Goal: Use online tool/utility: Utilize a website feature to perform a specific function

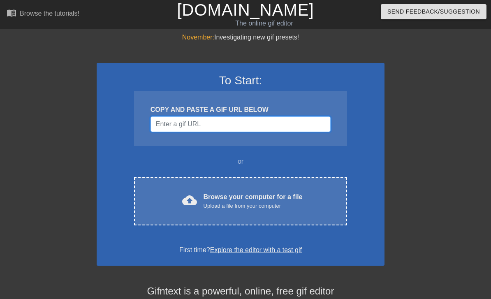
click at [288, 131] on input "Username" at bounding box center [240, 124] width 180 height 16
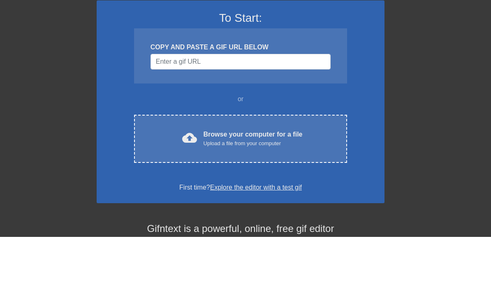
click at [415, 81] on div "November: Investigating new gif presets! To Start: COPY AND PASTE A GIF URL BEL…" at bounding box center [245, 233] width 491 height 402
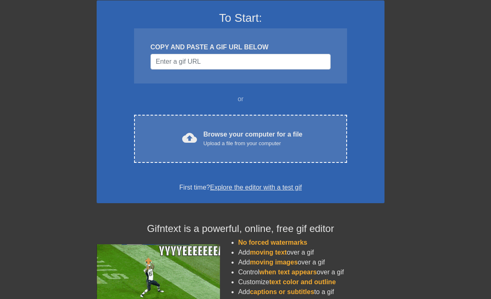
click at [305, 150] on div "cloud_upload Browse your computer for a file Upload a file from your computer C…" at bounding box center [240, 139] width 213 height 48
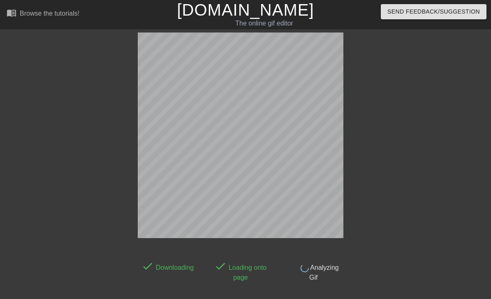
scroll to position [20, 0]
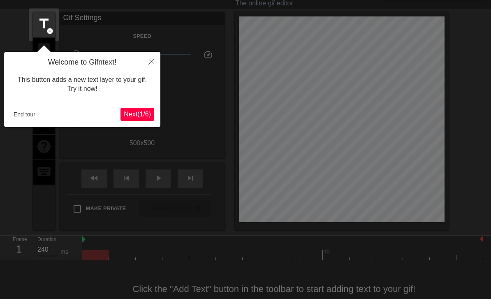
click at [152, 66] on button "Close" at bounding box center [151, 61] width 18 height 19
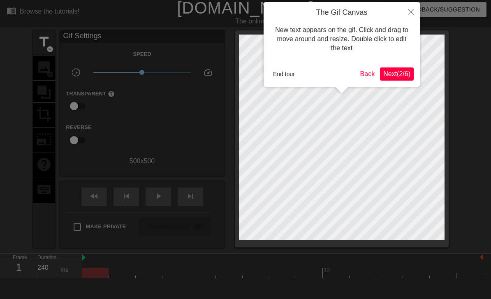
scroll to position [0, 0]
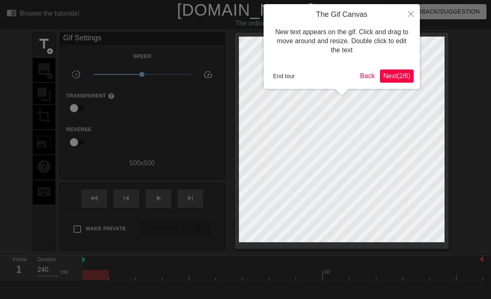
click at [414, 12] on button "Close" at bounding box center [411, 13] width 18 height 19
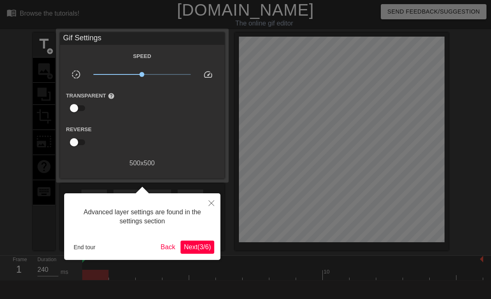
scroll to position [20, 0]
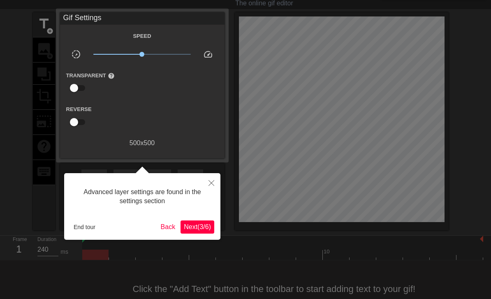
click at [212, 185] on icon "Close" at bounding box center [211, 183] width 6 height 6
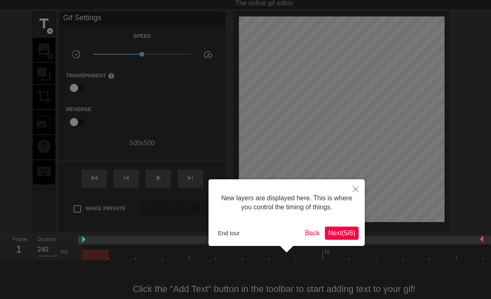
scroll to position [7, 0]
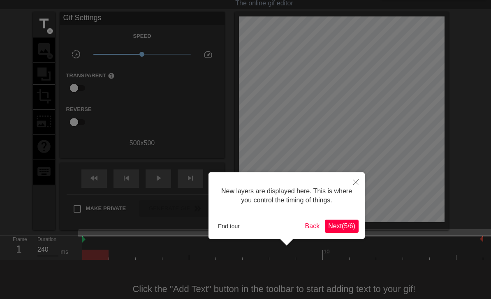
click at [360, 183] on button "Close" at bounding box center [356, 181] width 18 height 19
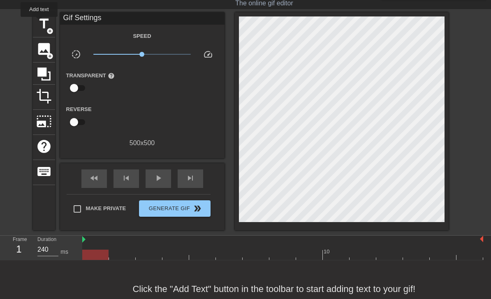
click at [39, 23] on span "title" at bounding box center [44, 24] width 16 height 16
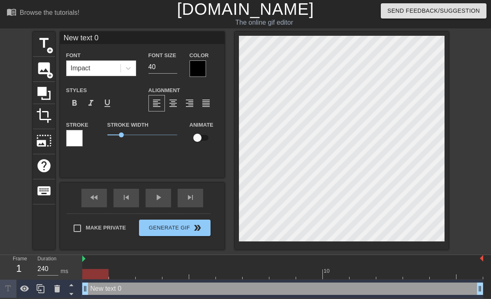
scroll to position [1, 0]
click at [42, 70] on span "image" at bounding box center [44, 68] width 16 height 16
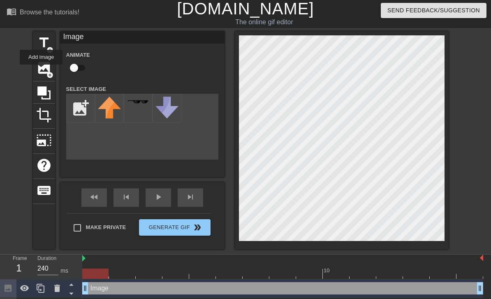
click at [78, 108] on input "file" at bounding box center [81, 108] width 28 height 28
click at [72, 107] on input "file" at bounding box center [81, 108] width 28 height 28
type input "C:\fakepath\cooltext491846275249183.png"
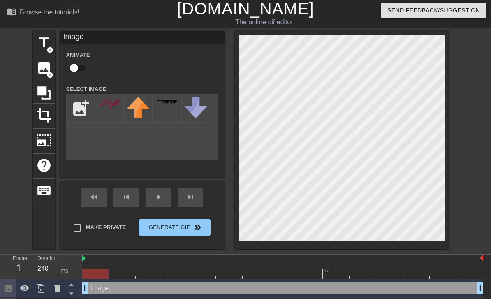
click at [104, 99] on img at bounding box center [109, 104] width 23 height 14
click at [474, 161] on div "title add_circle image add_circle crop photo_size_select_large help keyboard Im…" at bounding box center [245, 140] width 491 height 218
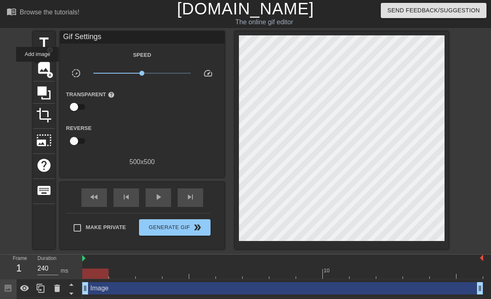
click at [38, 67] on span "image" at bounding box center [44, 68] width 16 height 16
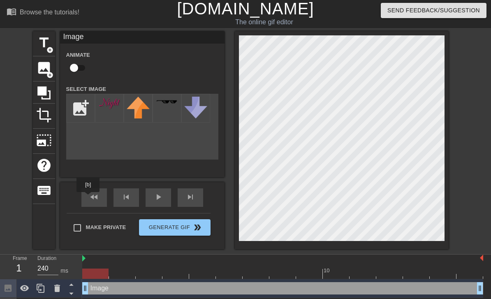
click at [89, 198] on span "fast_rewind" at bounding box center [94, 197] width 10 height 10
click at [39, 66] on span "image" at bounding box center [44, 68] width 16 height 16
click at [41, 44] on span "title" at bounding box center [44, 43] width 16 height 16
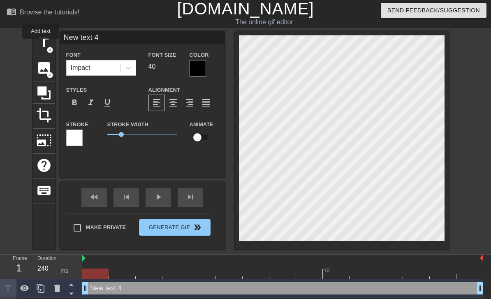
type input "New text 0"
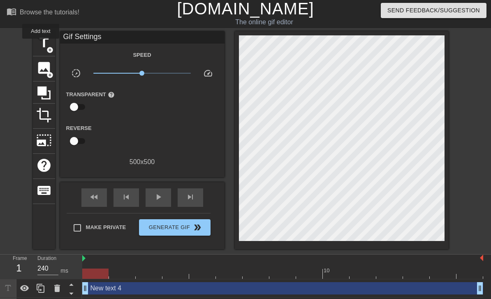
click at [462, 214] on div "title add_circle image add_circle crop photo_size_select_large help keyboard Gi…" at bounding box center [245, 140] width 491 height 218
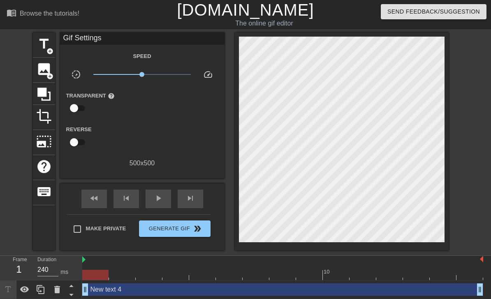
click at [205, 229] on span "Generate Gif double_arrow" at bounding box center [174, 229] width 65 height 10
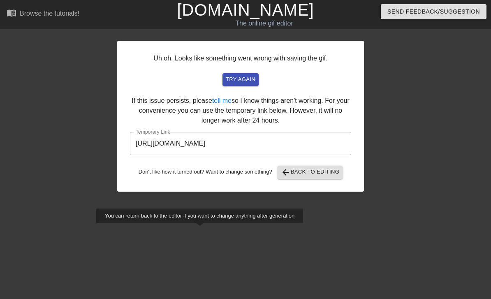
click at [250, 81] on span "try again" at bounding box center [241, 79] width 30 height 9
